Goal: Information Seeking & Learning: Learn about a topic

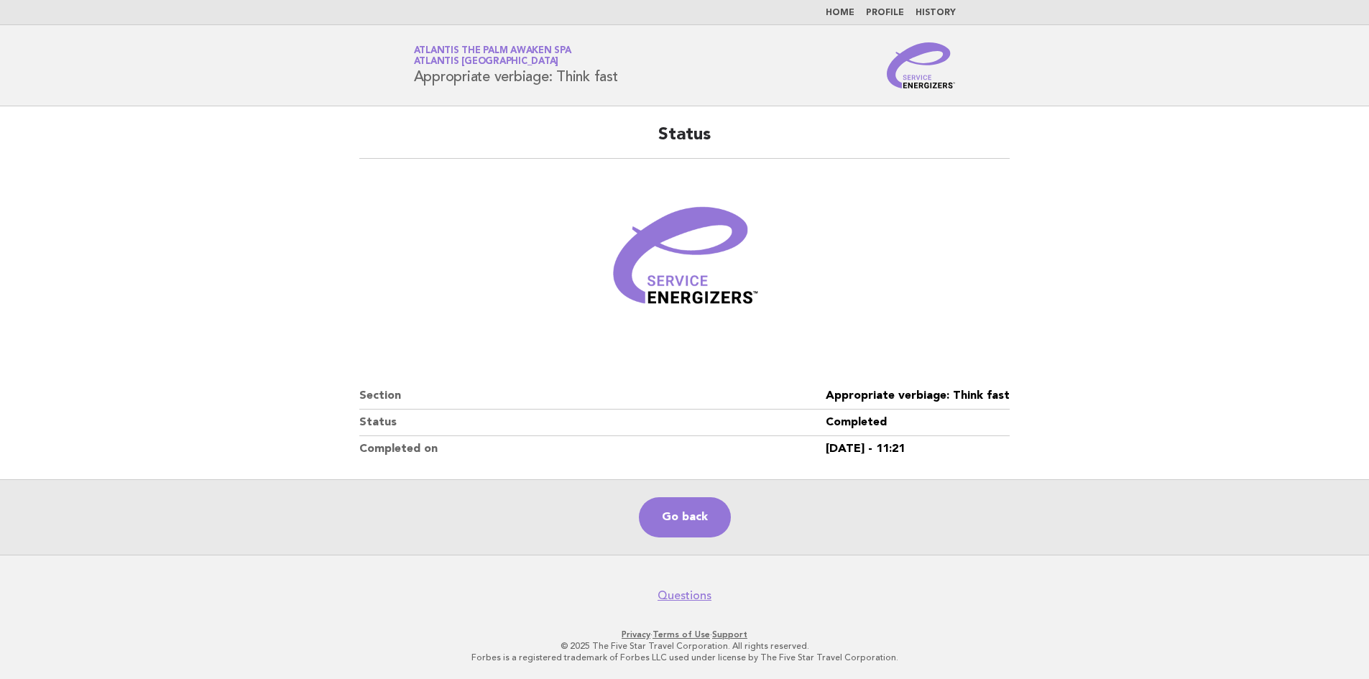
click at [837, 14] on link "Home" at bounding box center [840, 13] width 29 height 9
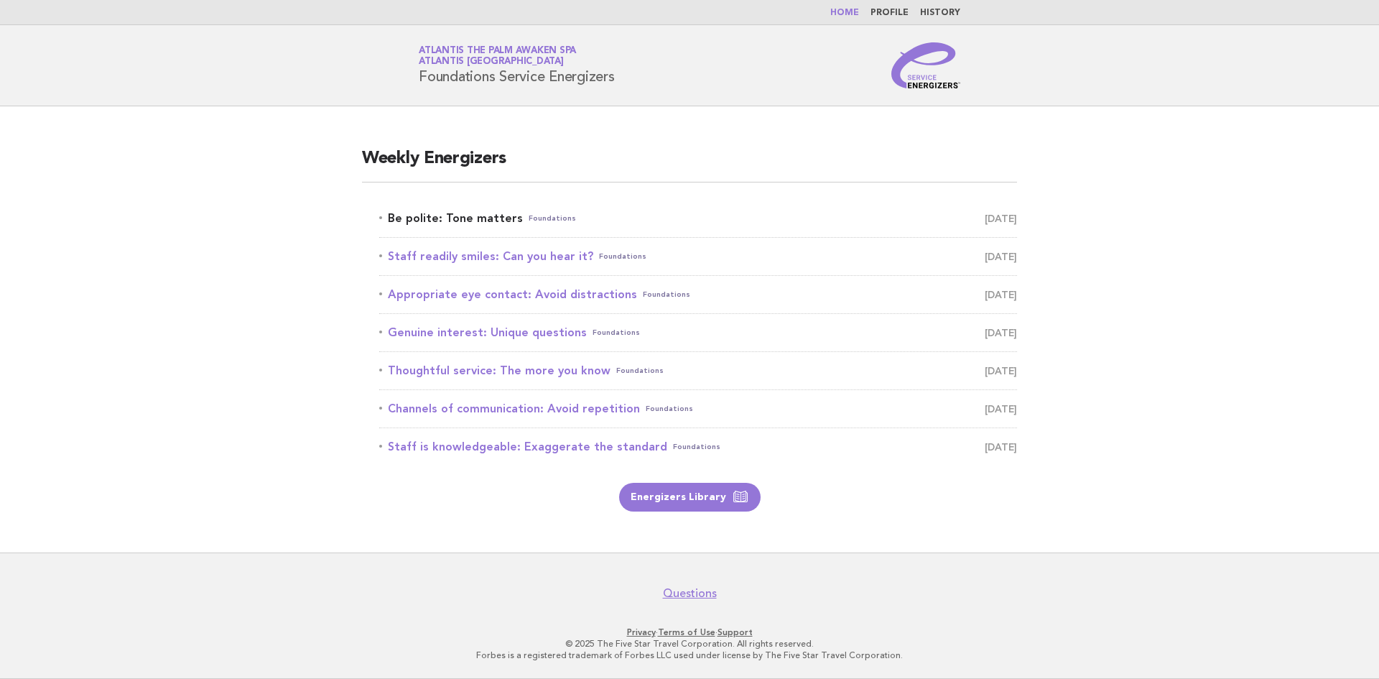
click at [484, 214] on link "Be polite: Tone matters Foundations [DATE]" at bounding box center [698, 218] width 638 height 20
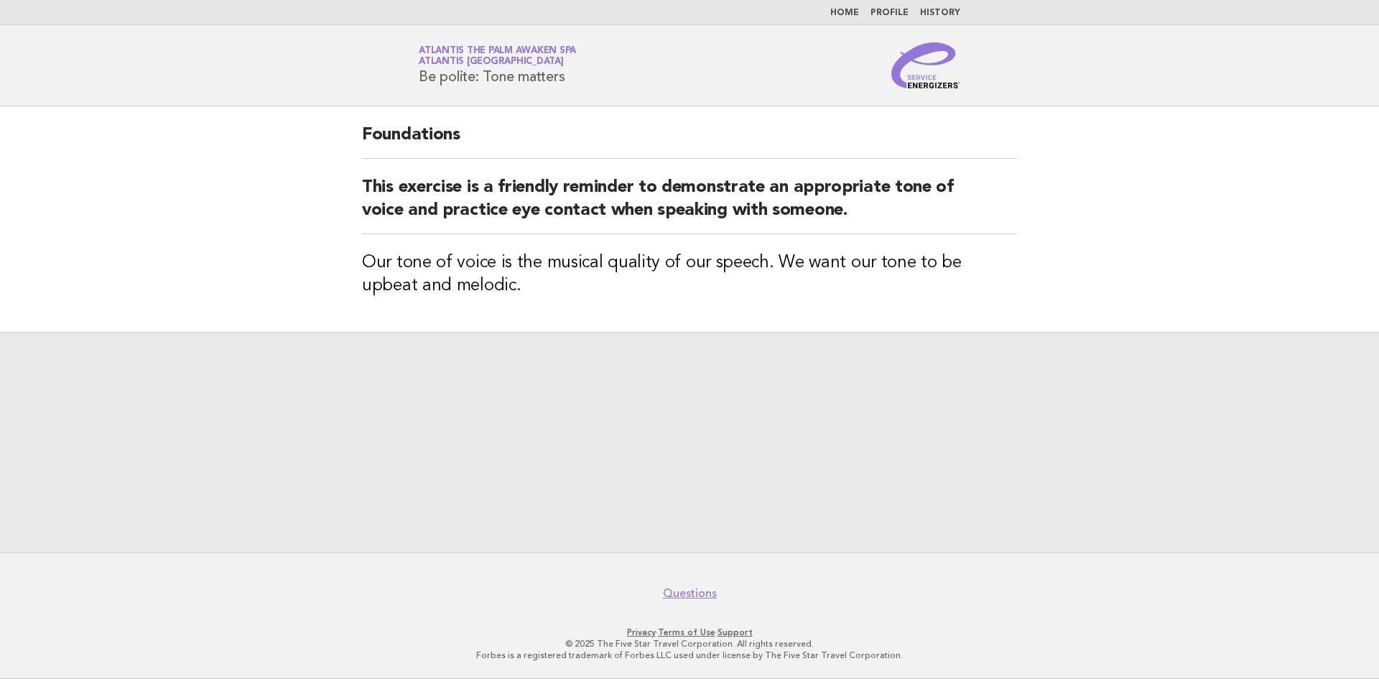
drag, startPoint x: 568, startPoint y: 79, endPoint x: 430, endPoint y: 91, distance: 138.4
click at [356, 105] on header "Service Energizers Atlantis The Palm Awaken Spa Atlantis Dubai Be polite: Tone …" at bounding box center [689, 65] width 1379 height 81
copy h1 "Be polite: Tone matters"
click at [854, 10] on link "Home" at bounding box center [845, 13] width 29 height 9
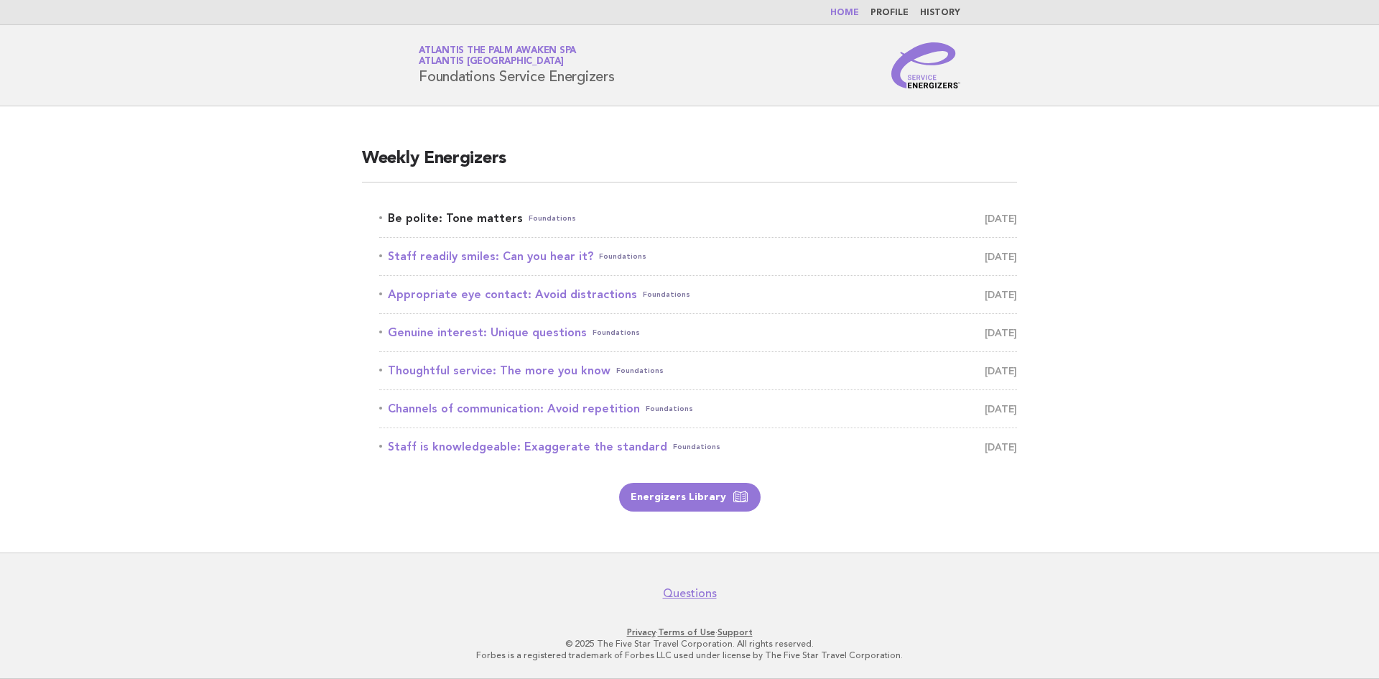
click at [472, 223] on link "Be polite: Tone matters Foundations [DATE]" at bounding box center [698, 218] width 638 height 20
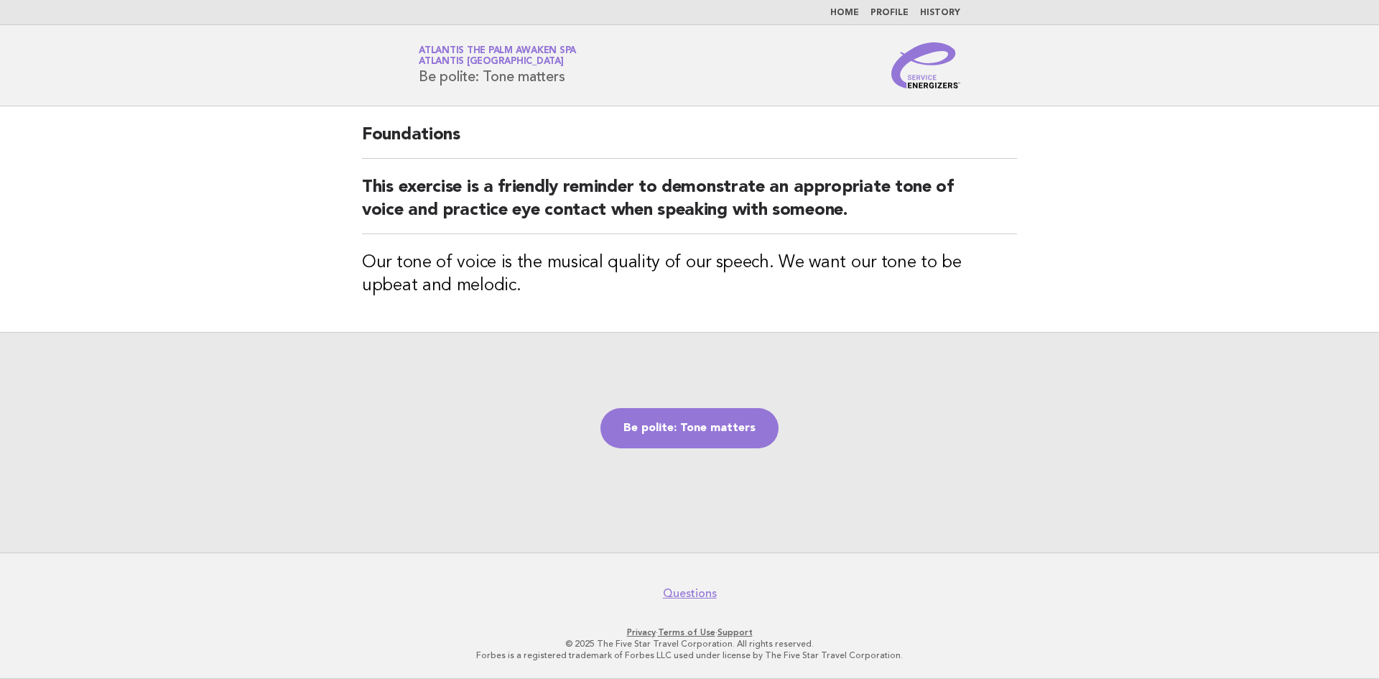
drag, startPoint x: 581, startPoint y: 85, endPoint x: 458, endPoint y: 83, distance: 122.1
click at [406, 70] on div "Service Energizers Atlantis The Palm Awaken Spa Atlantis [GEOGRAPHIC_DATA] Be p…" at bounding box center [690, 65] width 582 height 46
copy h1 "Be polite: Tone matters"
click at [730, 426] on link "Be polite: Tone matters" at bounding box center [690, 428] width 178 height 40
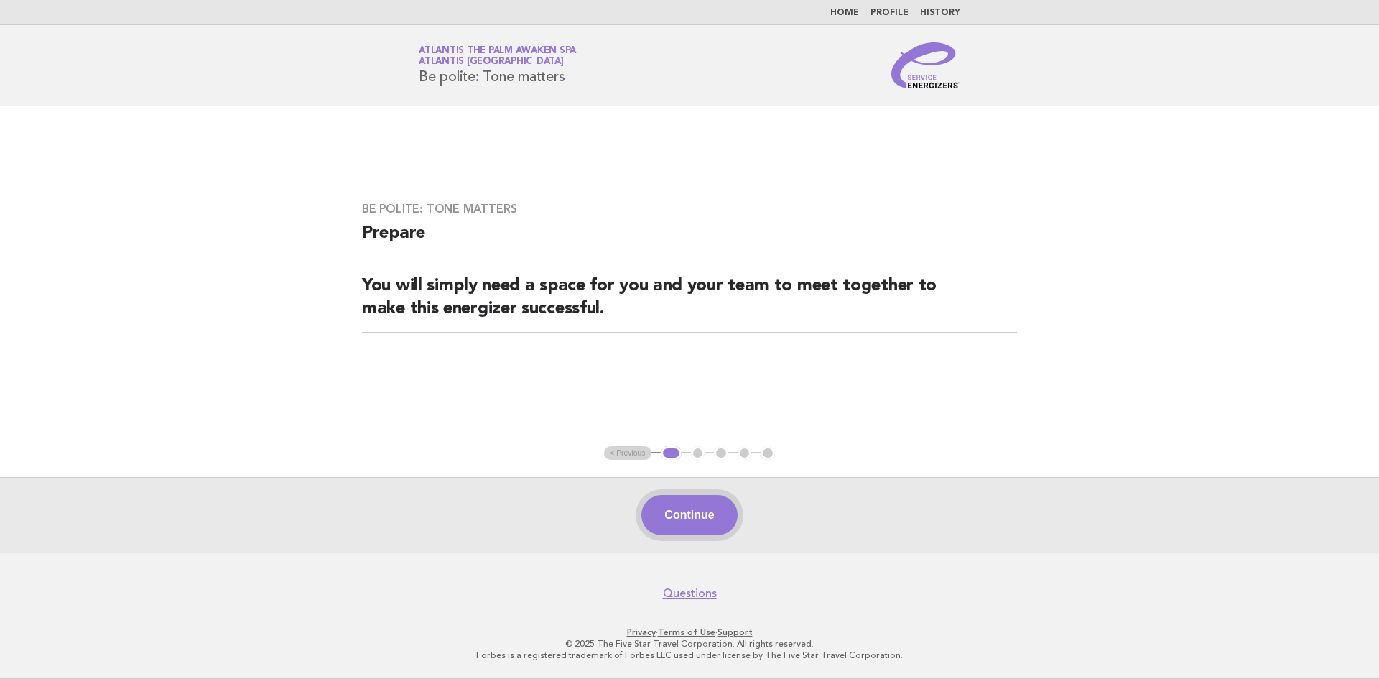
click at [684, 512] on button "Continue" at bounding box center [690, 515] width 96 height 40
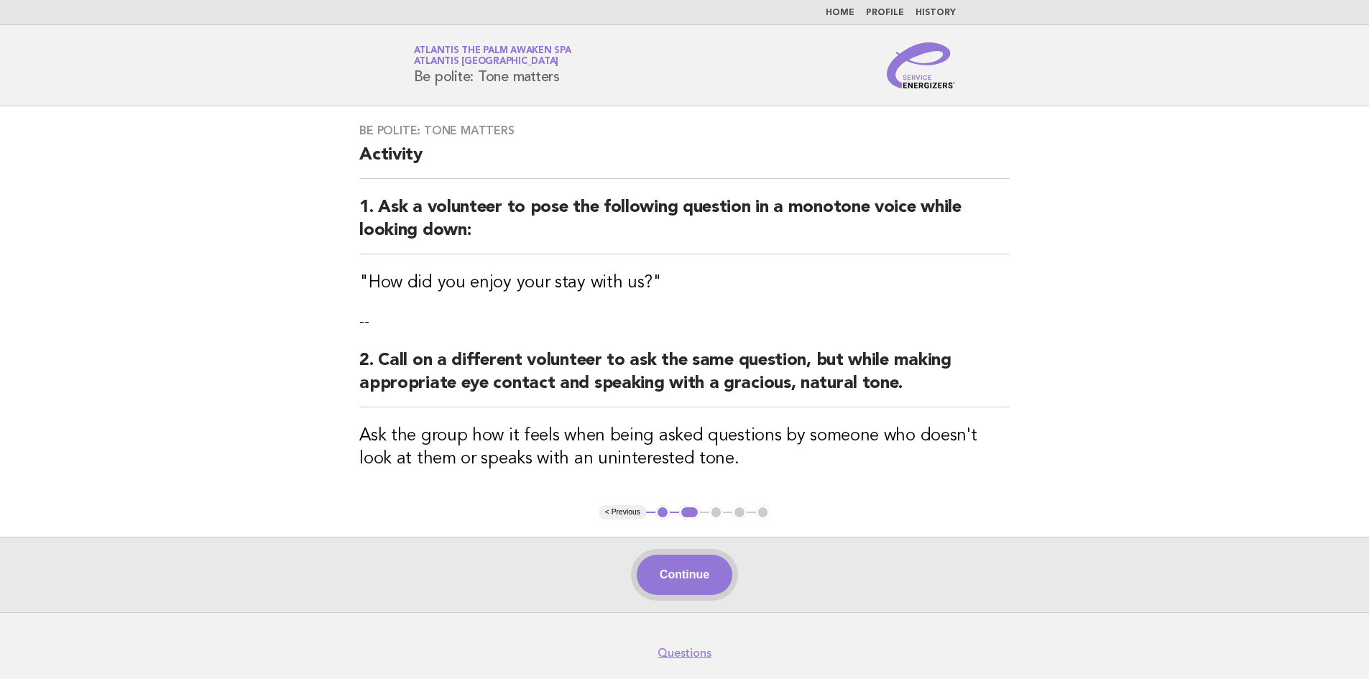
click at [684, 578] on button "Continue" at bounding box center [685, 575] width 96 height 40
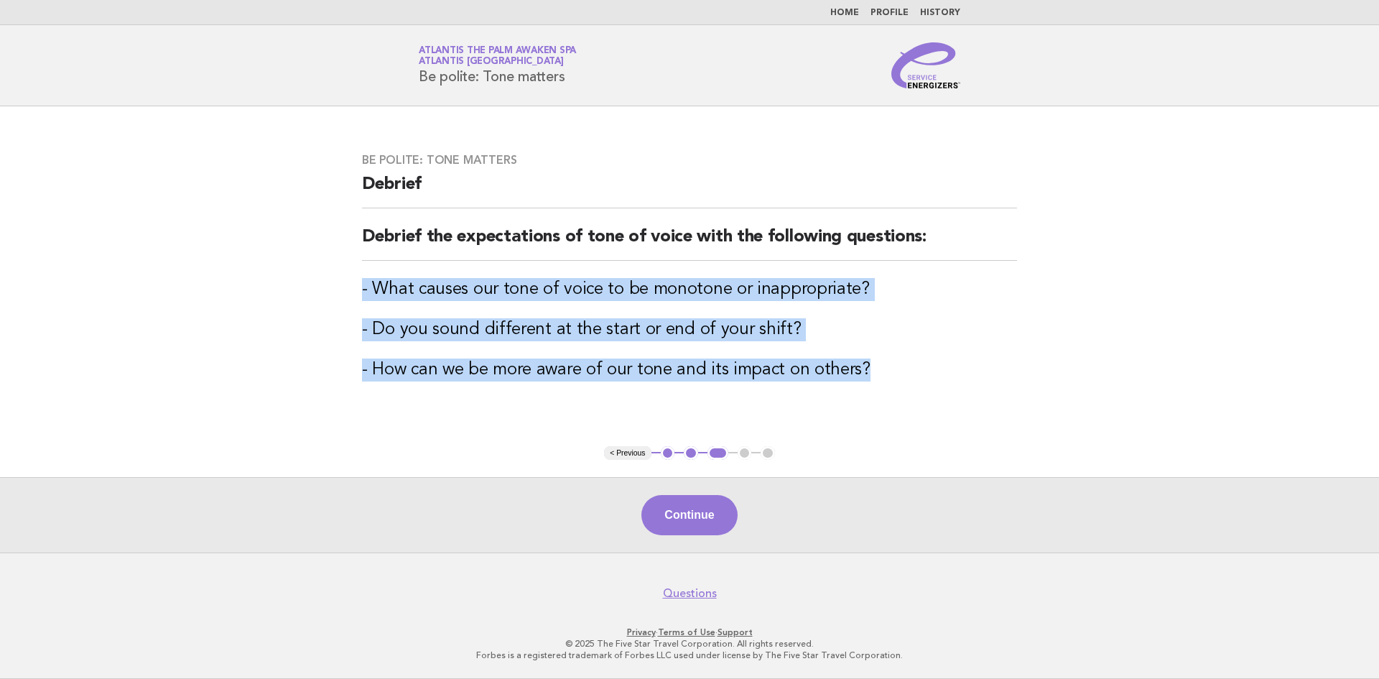
drag, startPoint x: 882, startPoint y: 376, endPoint x: 268, endPoint y: 281, distance: 621.0
click at [268, 281] on main "Be polite: Tone matters Debrief Debrief the expectations of tone of voice with …" at bounding box center [689, 329] width 1379 height 446
copy div "- What causes our tone of voice to be monotone or inappropriate? - Do you sound…"
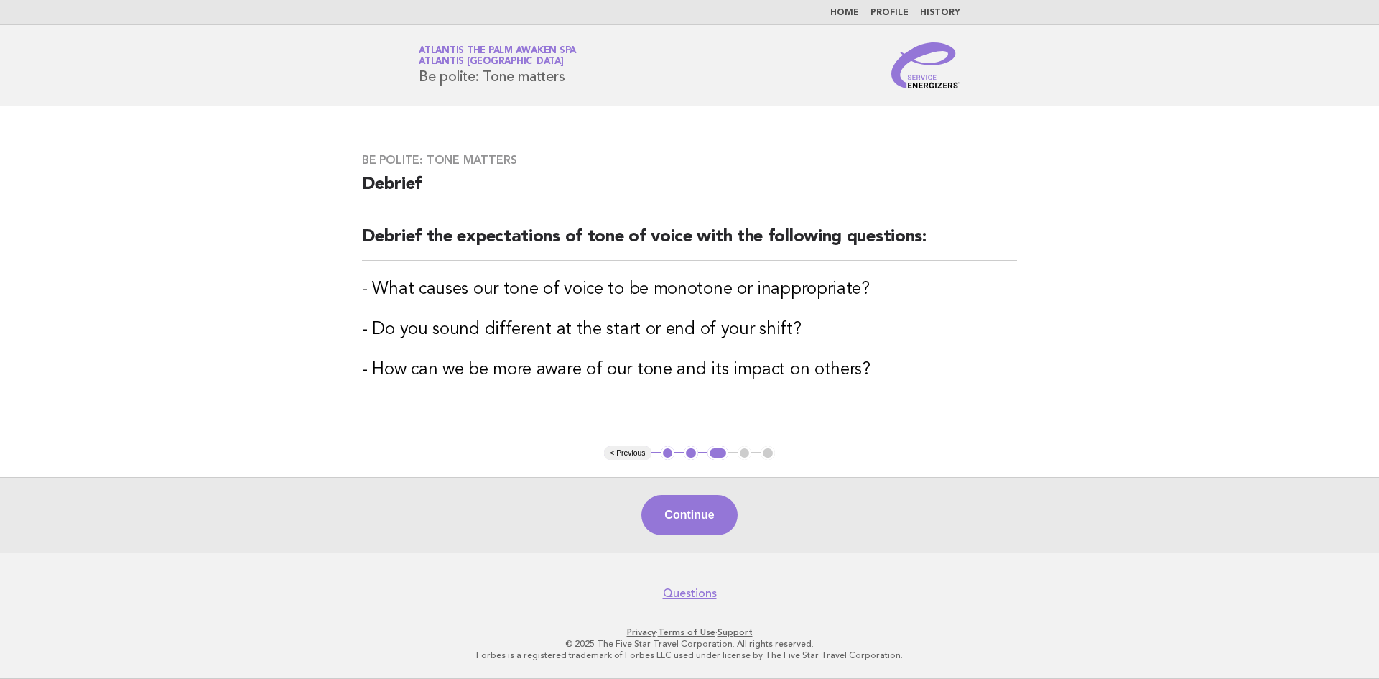
click at [1154, 241] on main "Be polite: Tone matters Debrief Debrief the expectations of tone of voice with …" at bounding box center [689, 329] width 1379 height 446
